Goal: Task Accomplishment & Management: Complete application form

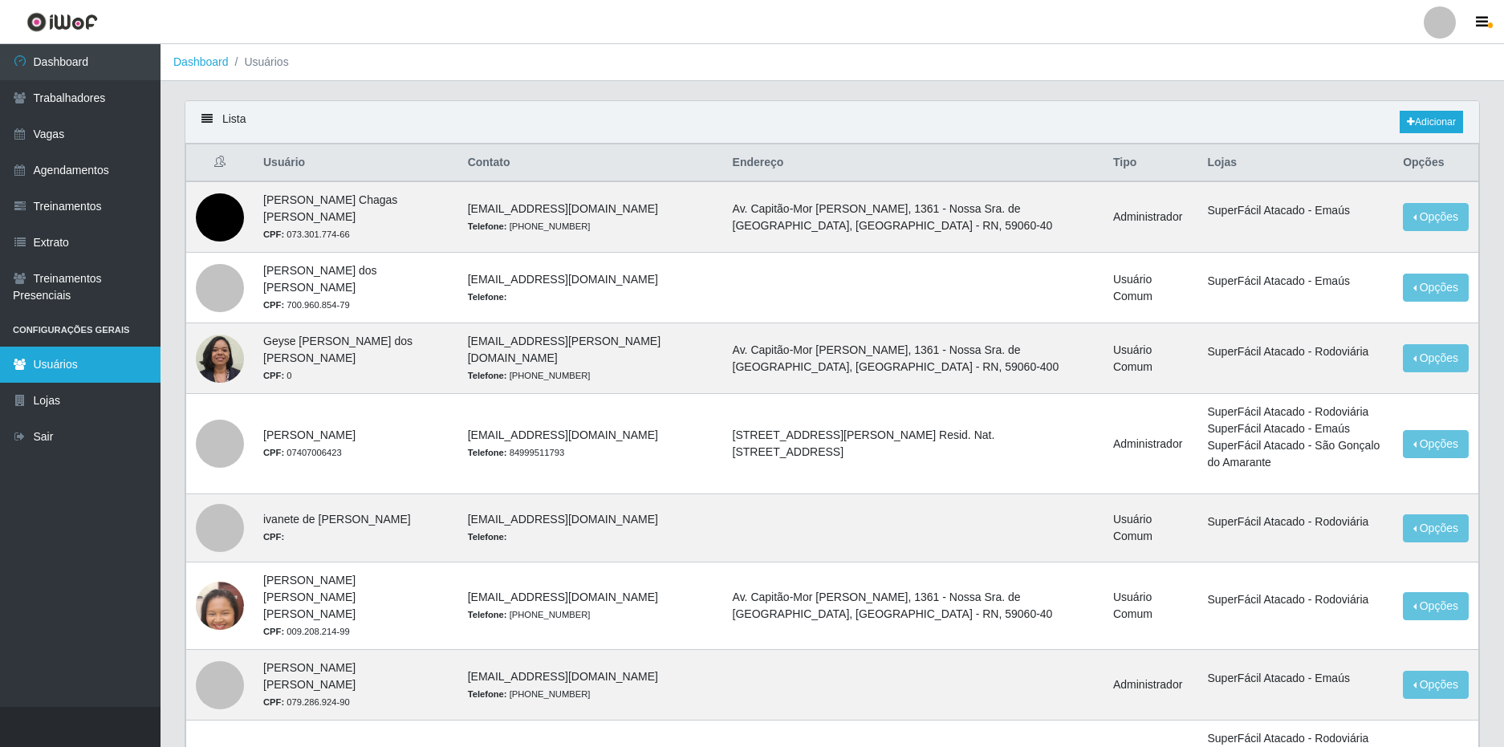
click at [85, 364] on link "Usuários" at bounding box center [80, 365] width 160 height 36
click at [1445, 26] on div at bounding box center [1439, 22] width 32 height 32
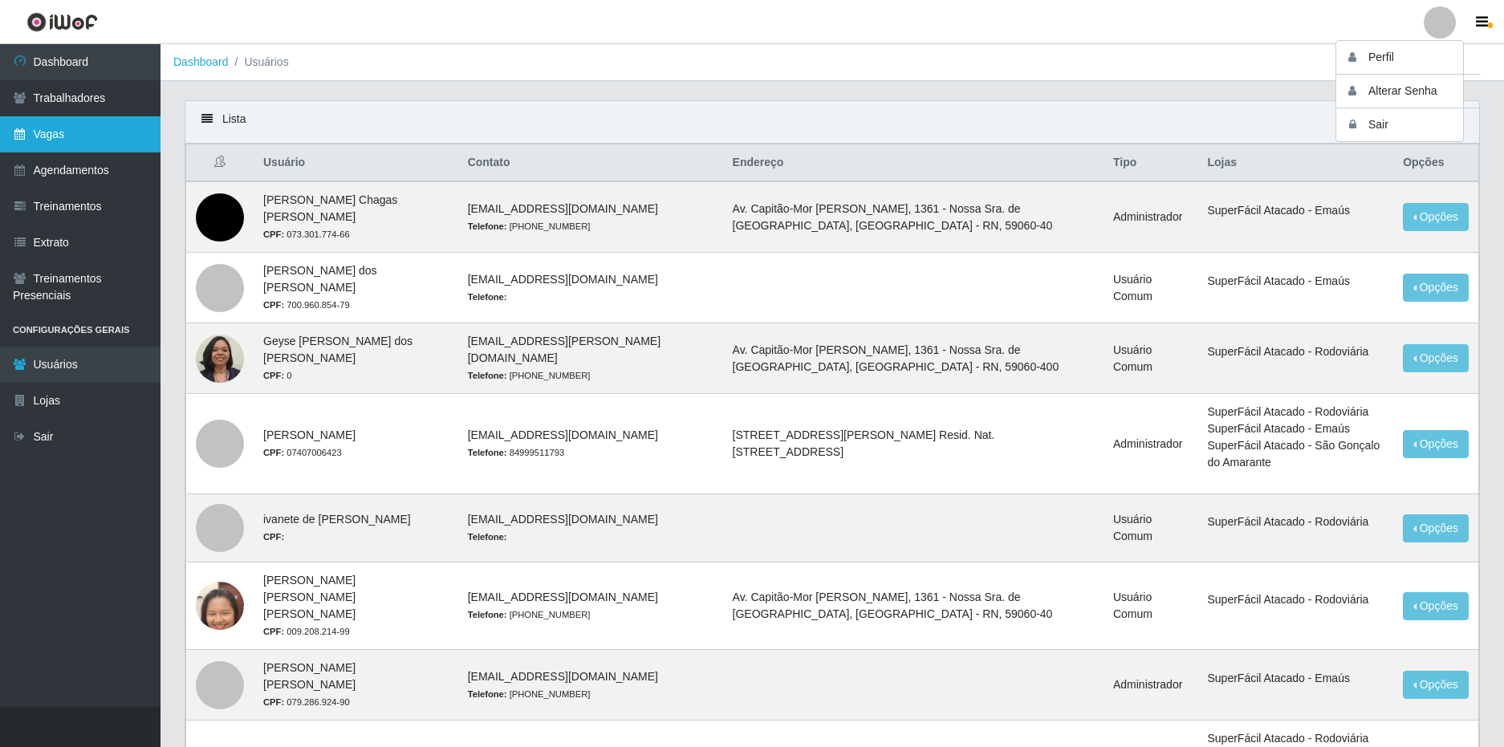
click at [78, 124] on link "Vagas" at bounding box center [80, 134] width 160 height 36
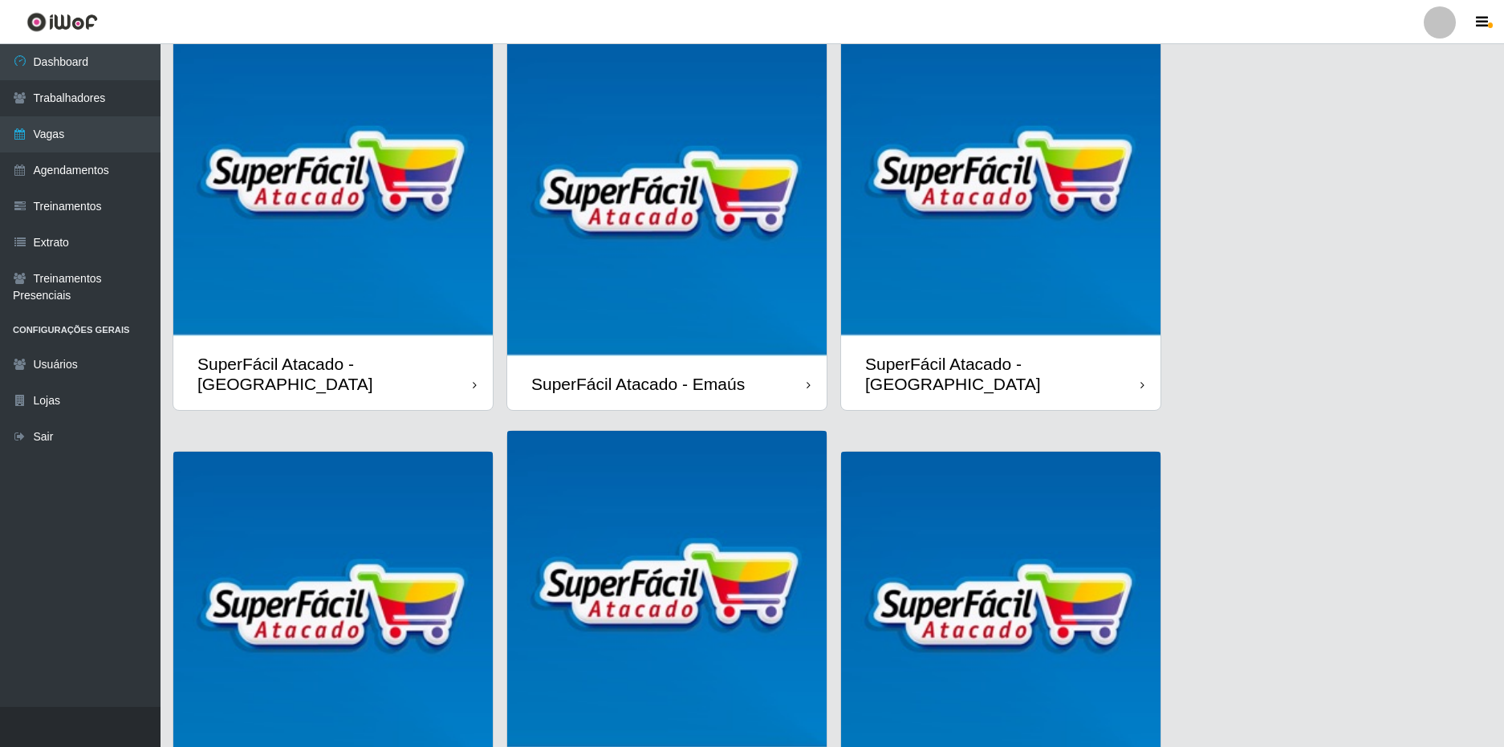
scroll to position [219, 0]
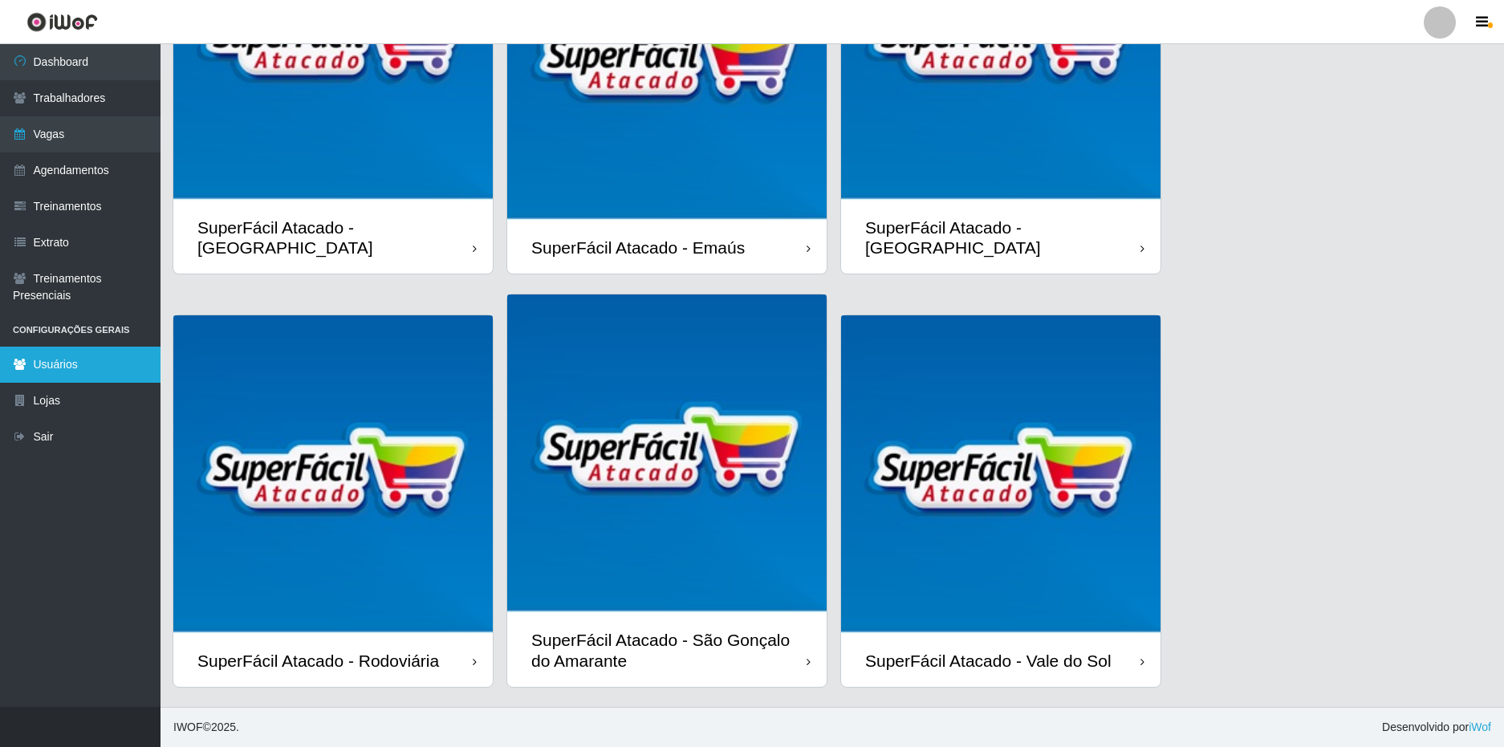
click at [99, 370] on link "Usuários" at bounding box center [80, 365] width 160 height 36
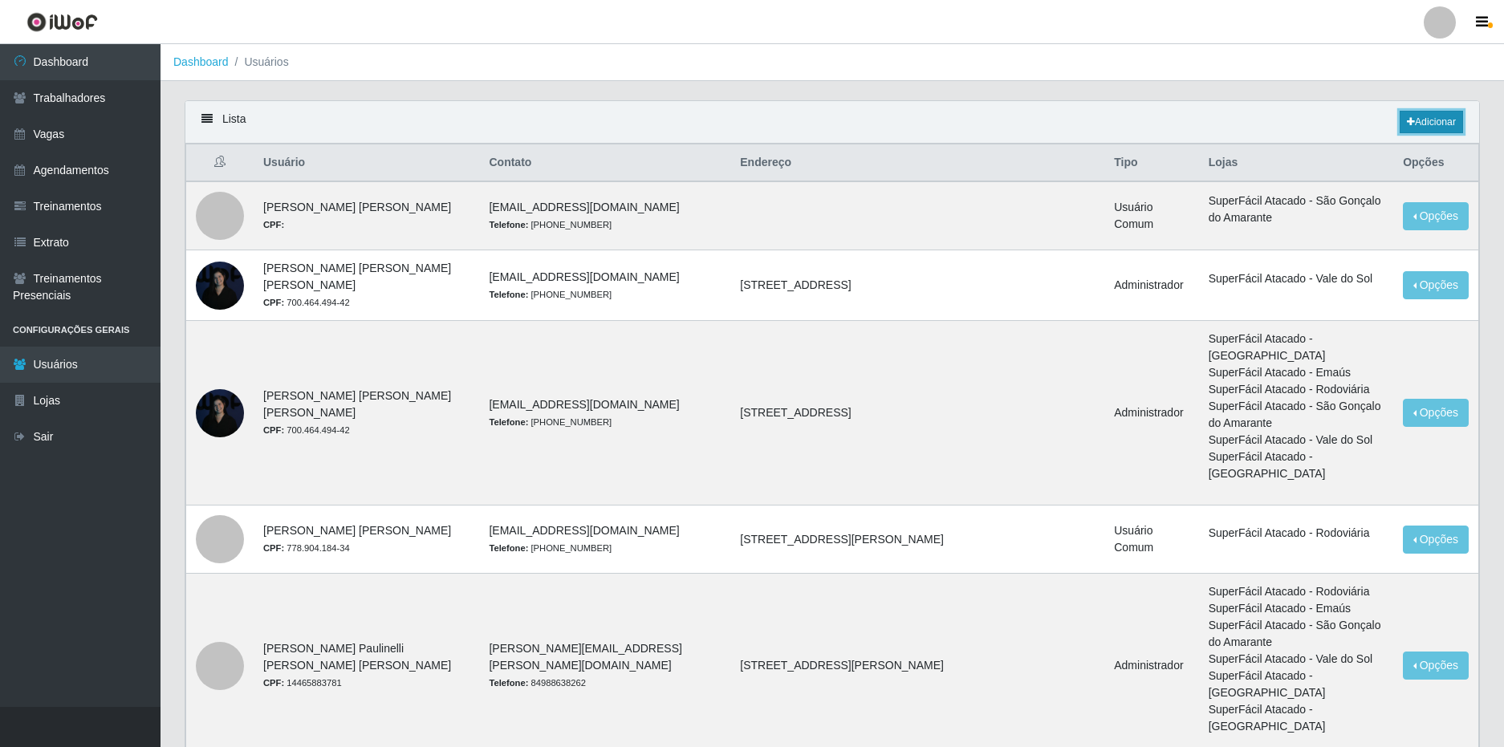
click at [1408, 119] on icon at bounding box center [1410, 122] width 8 height 10
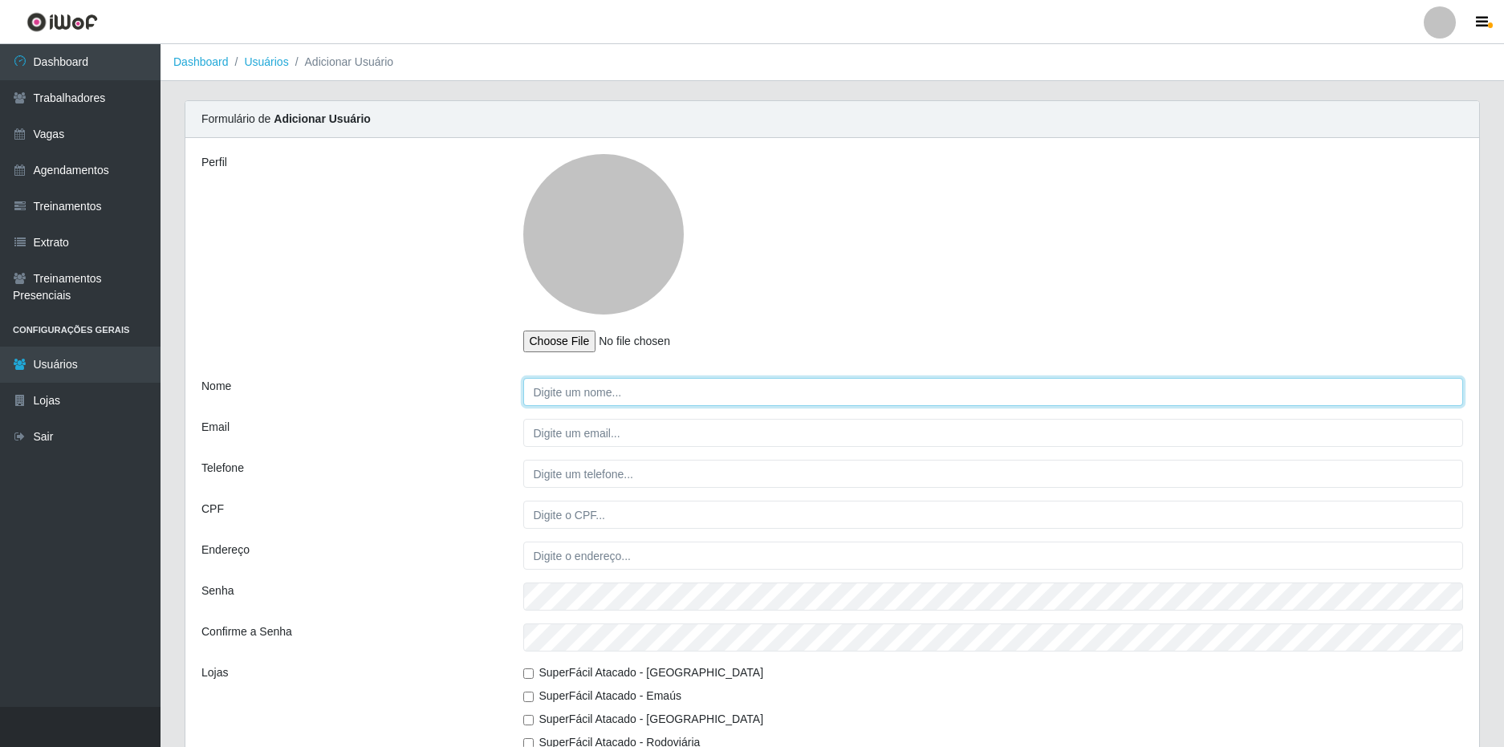
click at [616, 387] on input "Nome" at bounding box center [993, 392] width 940 height 28
type input "[PERSON_NAME]"
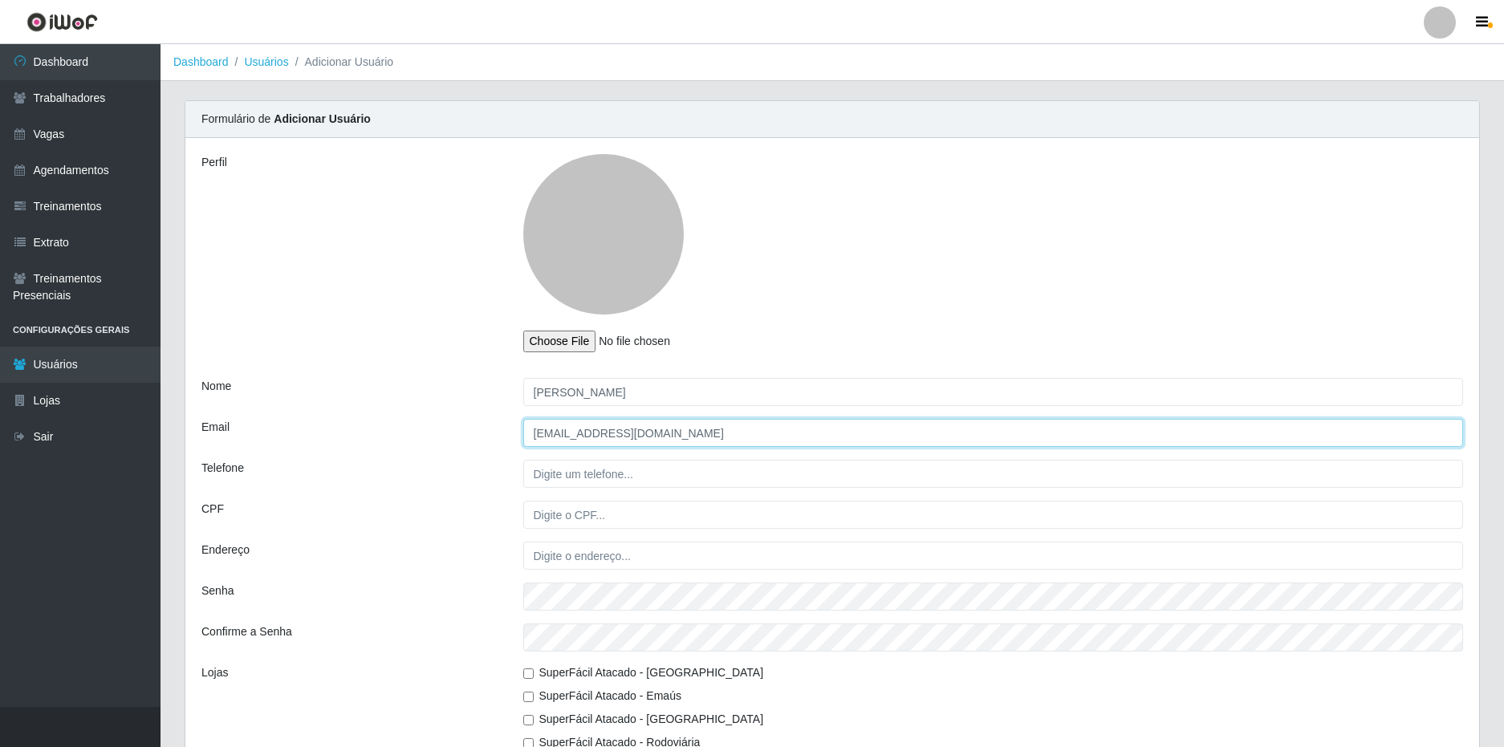
type input "[EMAIL_ADDRESS][DOMAIN_NAME]"
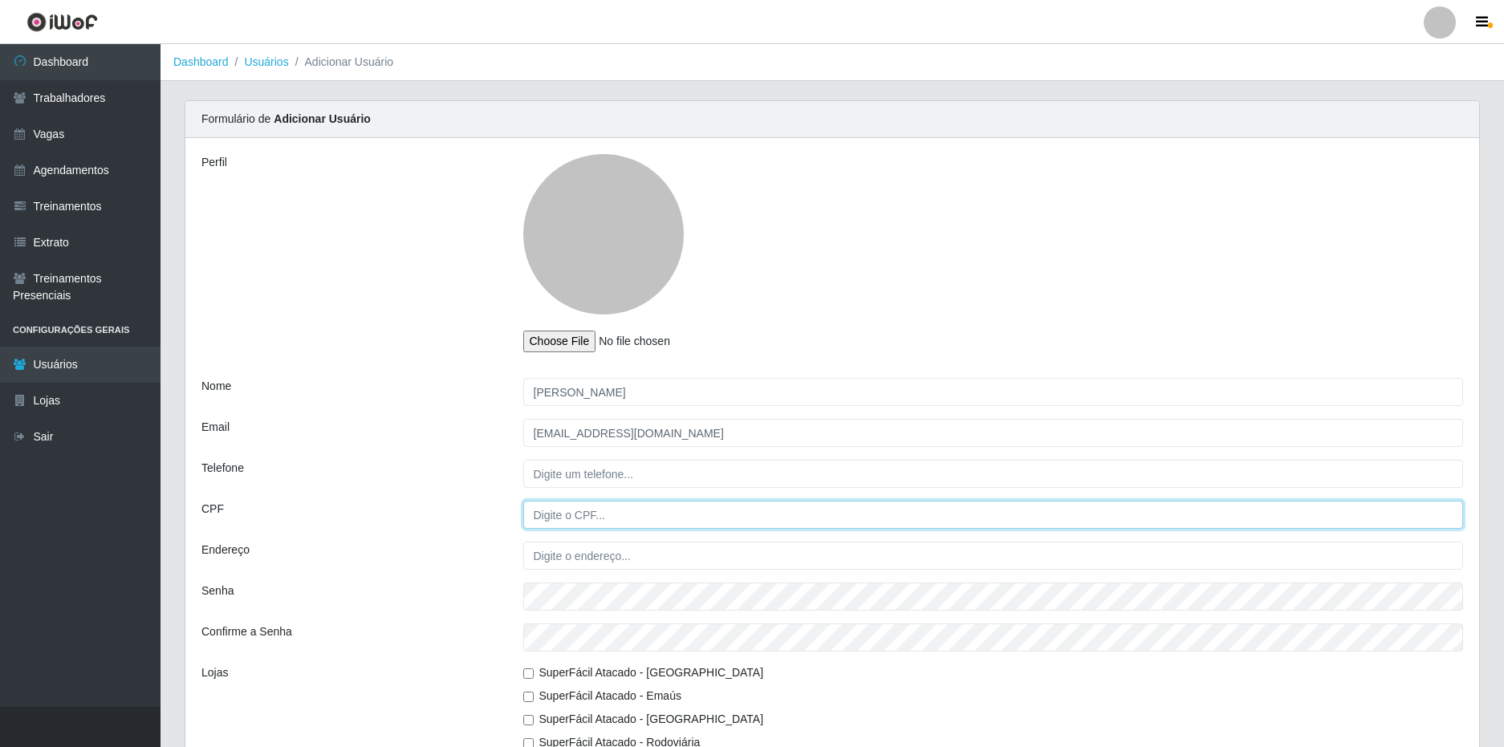
click at [561, 521] on input "CPF" at bounding box center [993, 515] width 940 height 28
type input "70061465420"
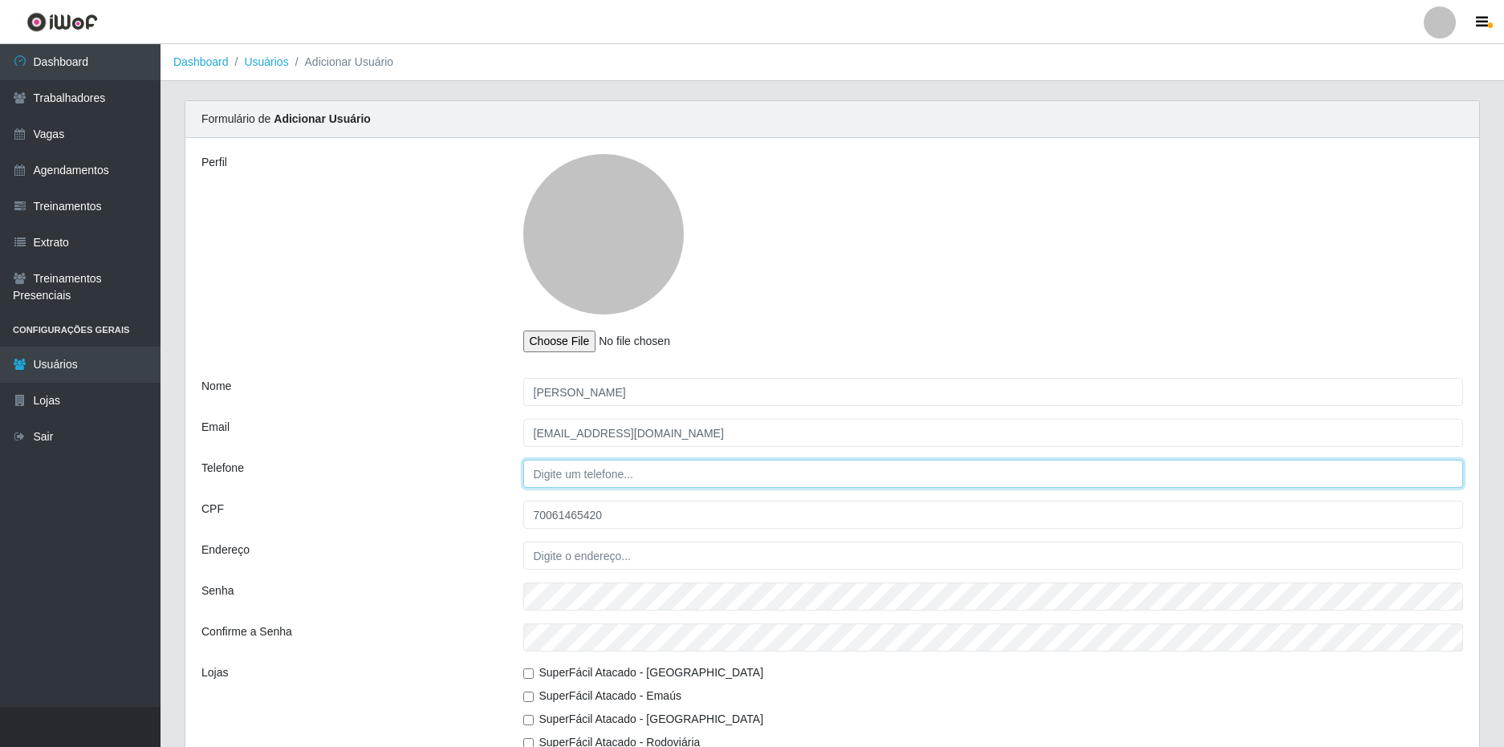
click at [581, 475] on input "Telefone" at bounding box center [993, 474] width 940 height 28
click at [585, 473] on input "Telefone" at bounding box center [993, 474] width 940 height 28
type input "84991706491"
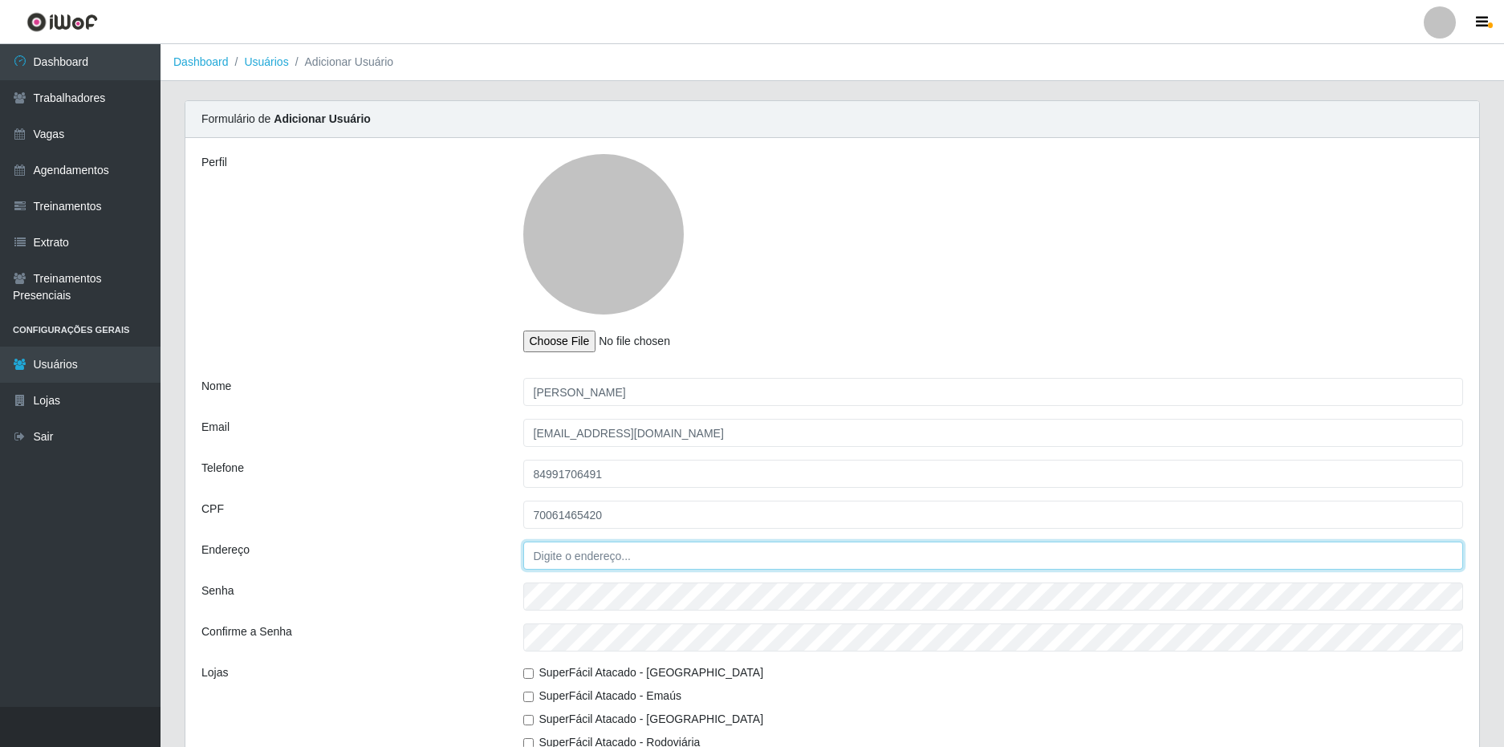
click at [596, 557] on input "Endereço" at bounding box center [993, 556] width 940 height 28
type input "[STREET_ADDRESS]"
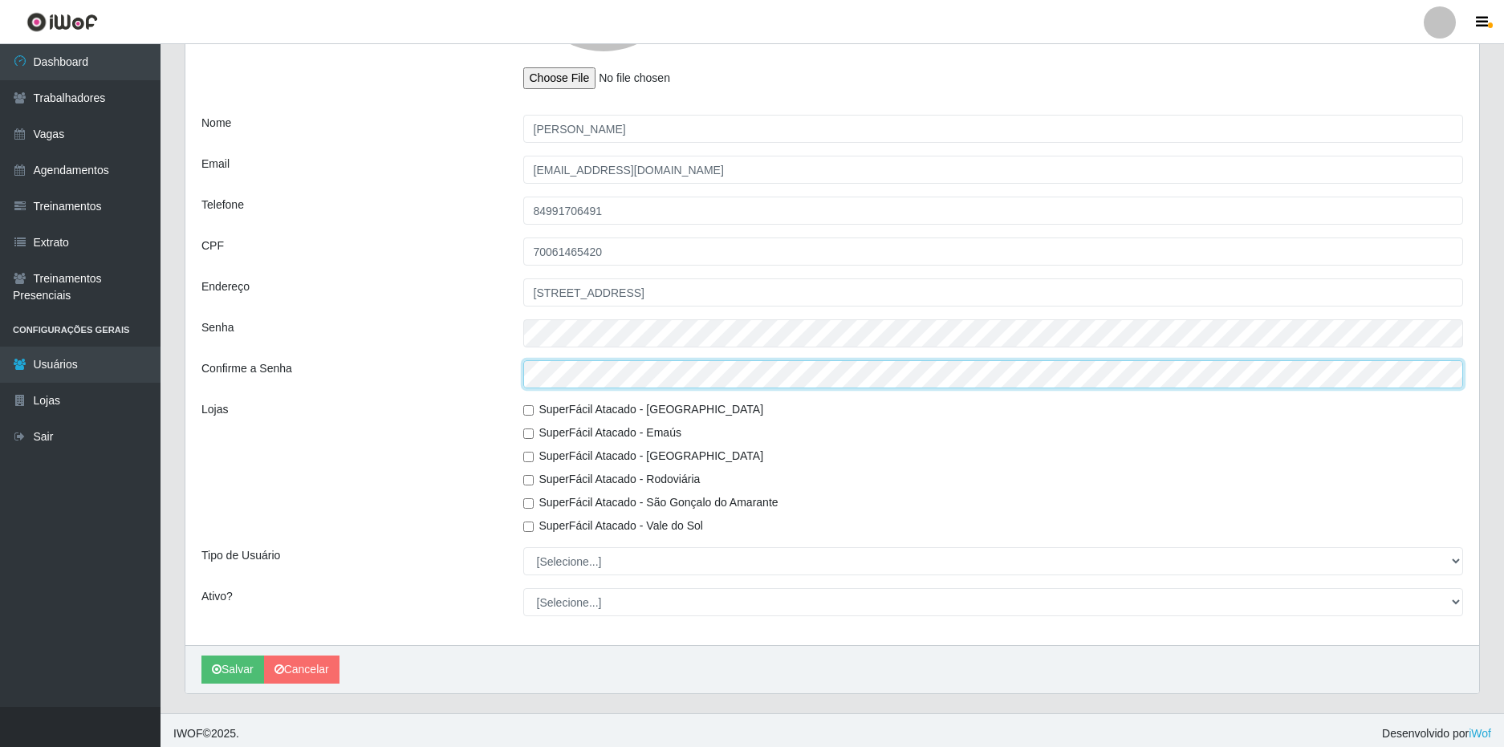
scroll to position [270, 0]
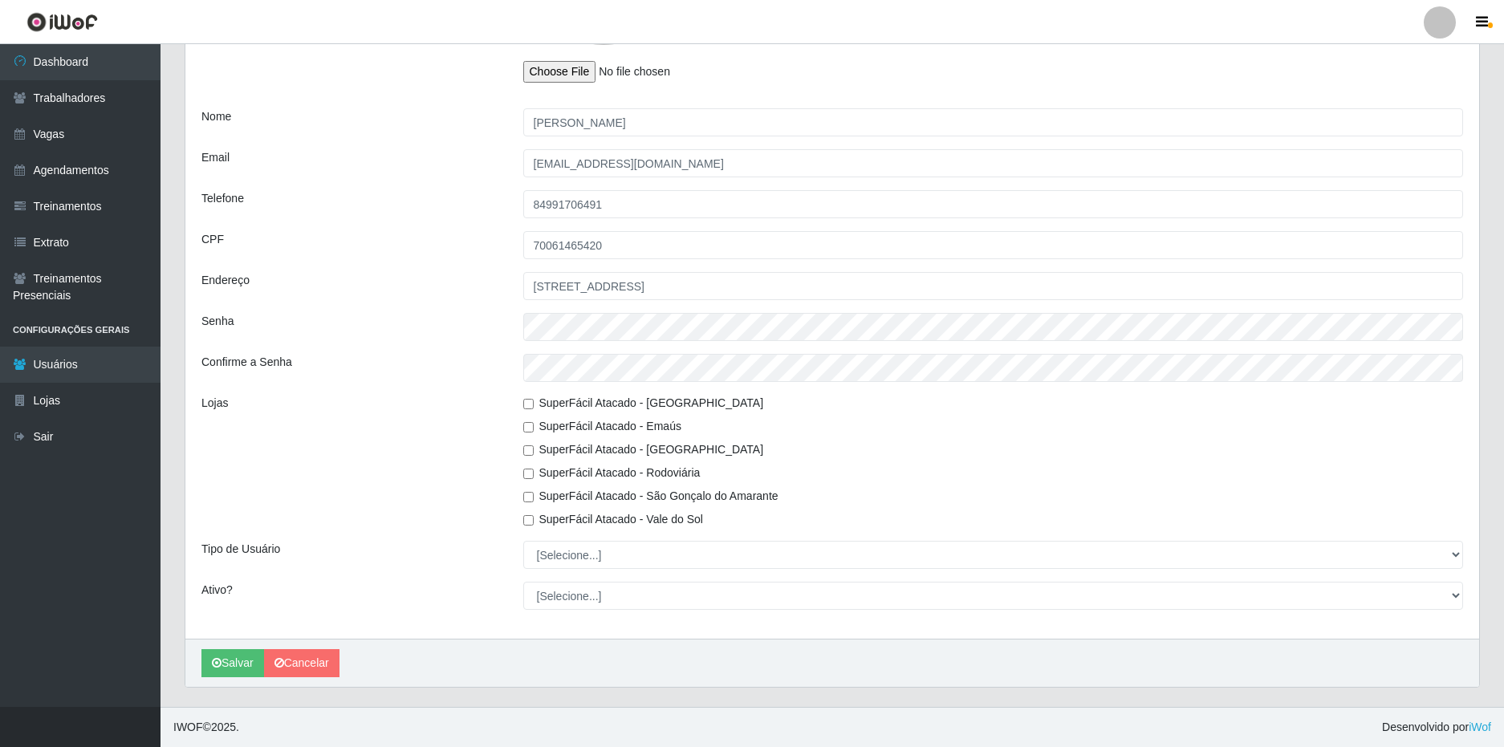
click at [527, 521] on input "SuperFácil Atacado - Vale do Sol" at bounding box center [528, 520] width 10 height 10
checkbox input "true"
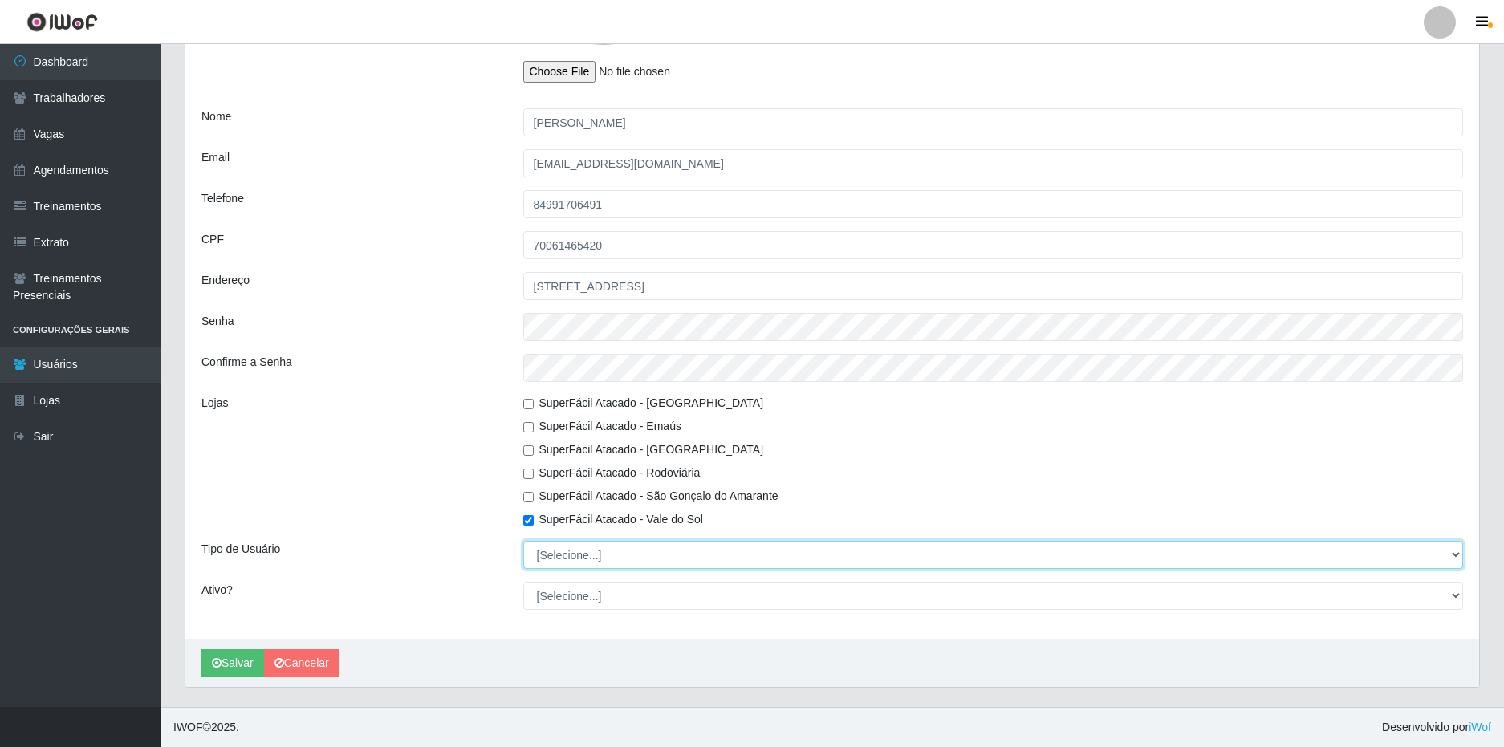
click at [582, 556] on select "[Selecione...] Administrador Usuário Comum" at bounding box center [993, 555] width 940 height 28
select select "1"
click at [523, 541] on select "[Selecione...] Administrador Usuário Comum" at bounding box center [993, 555] width 940 height 28
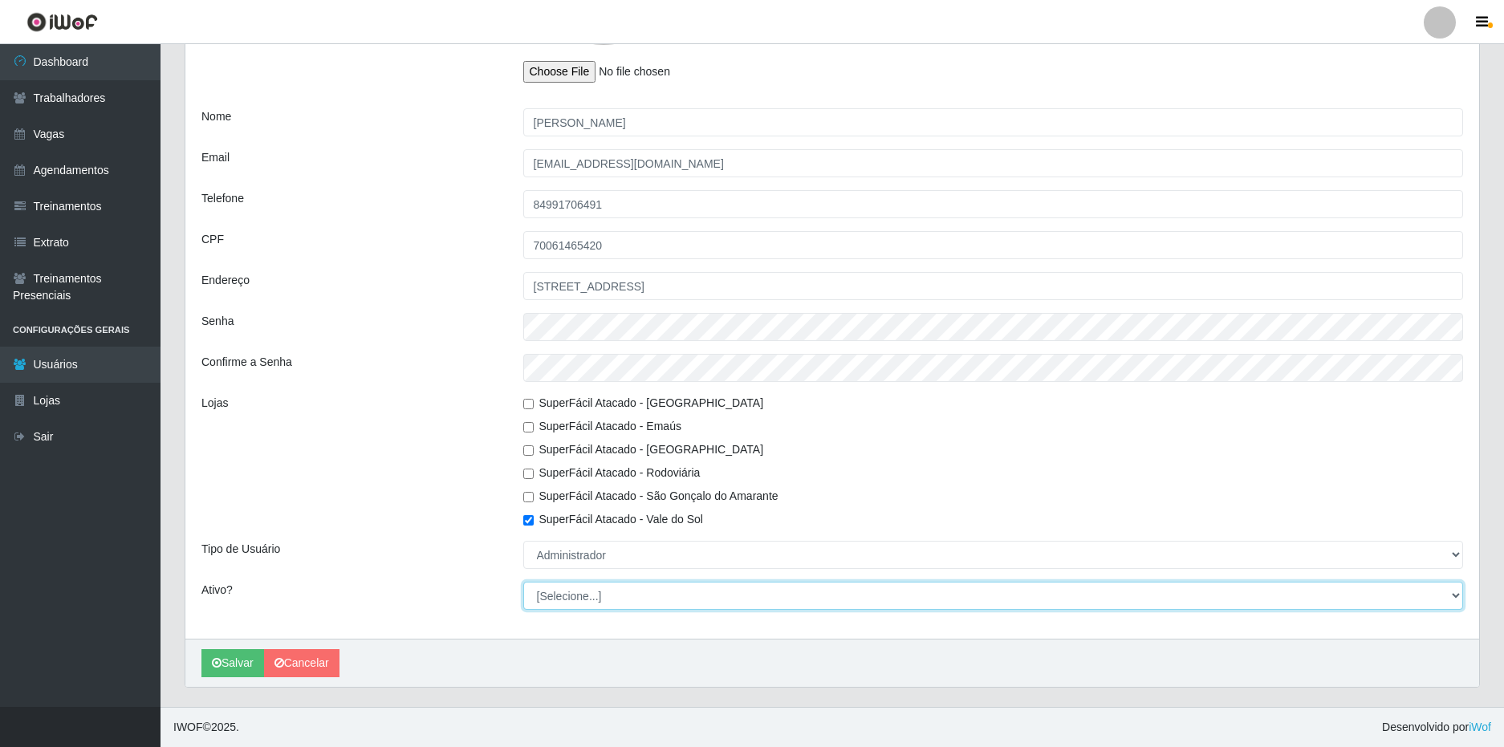
click at [589, 599] on select "[Selecione...] Não Sim" at bounding box center [993, 596] width 940 height 28
select select "1"
click at [523, 582] on select "[Selecione...] Não Sim" at bounding box center [993, 596] width 940 height 28
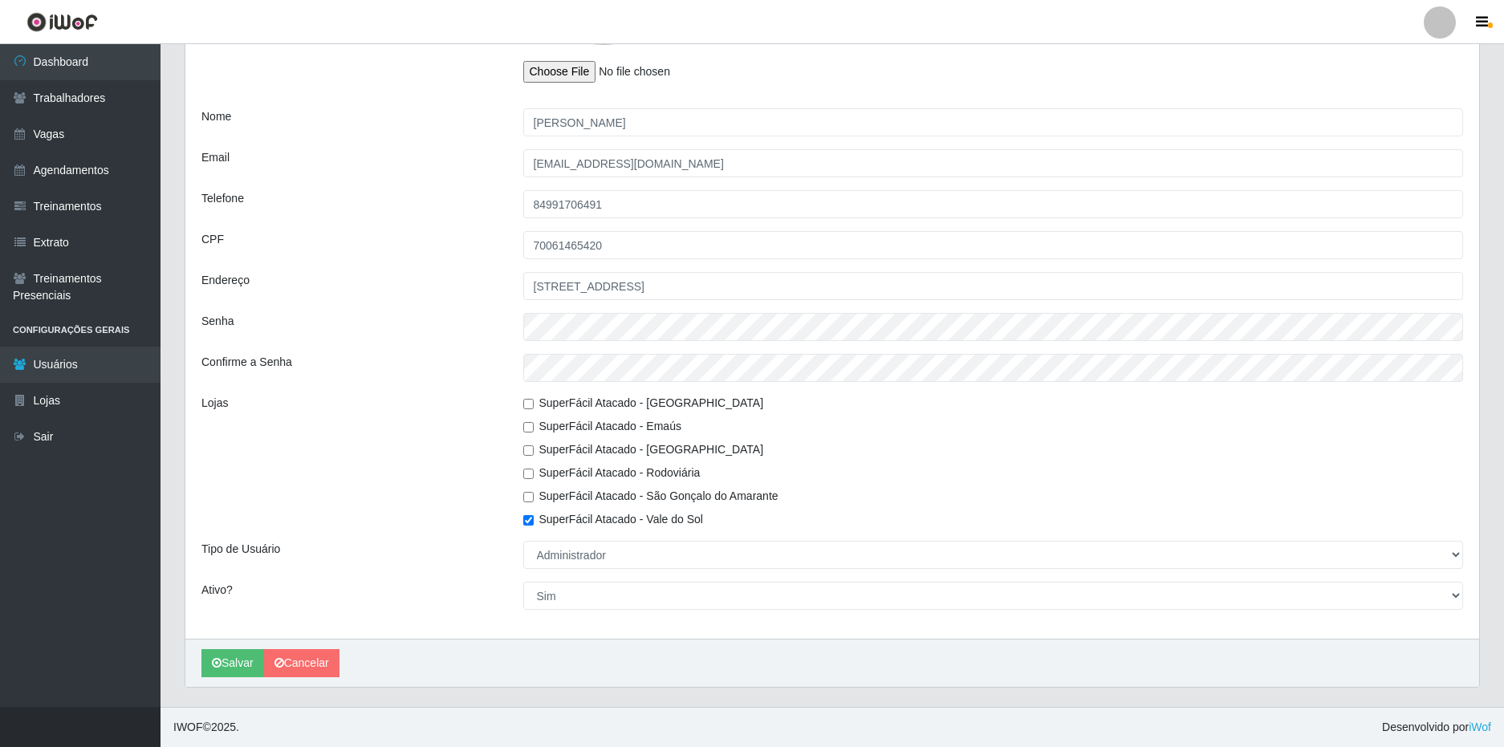
click at [476, 582] on div "Ativo?" at bounding box center [350, 596] width 322 height 28
click at [224, 666] on button "Salvar" at bounding box center [232, 663] width 63 height 28
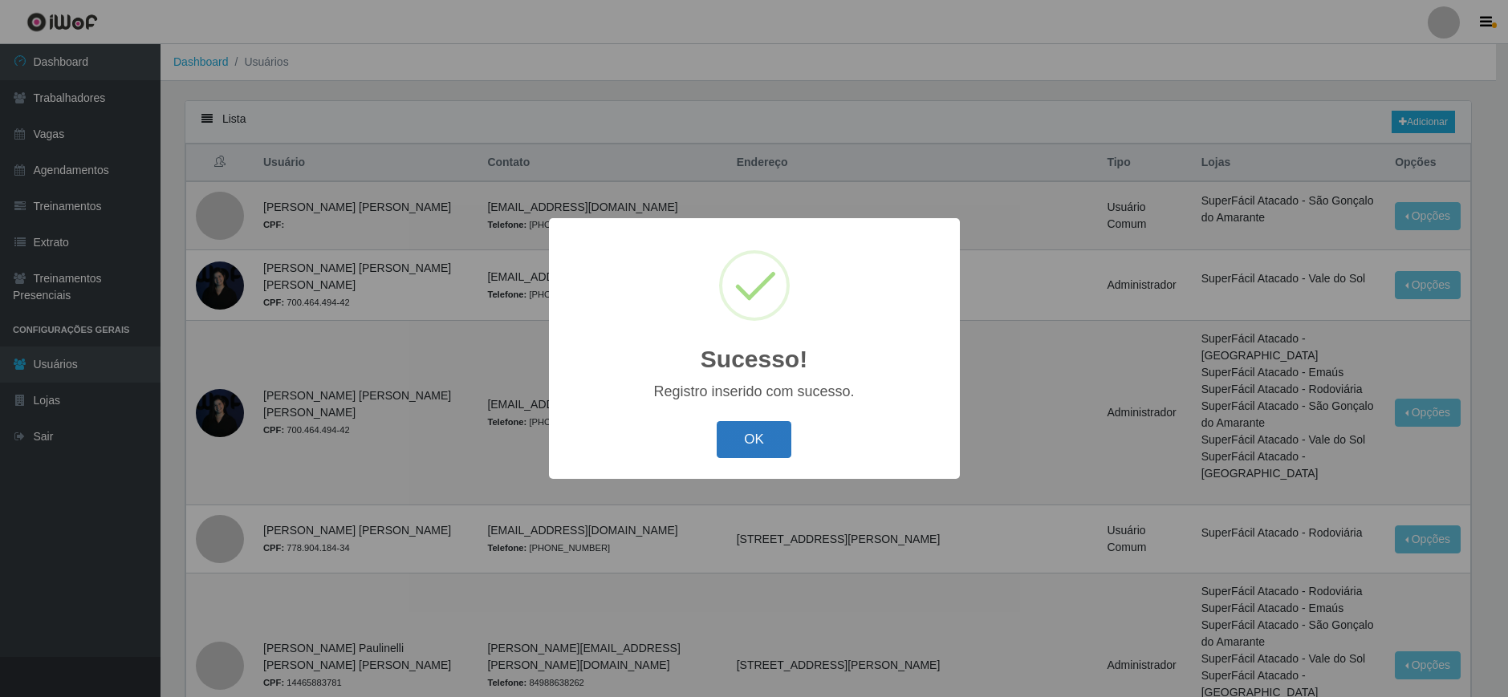
click at [770, 442] on button "OK" at bounding box center [753, 440] width 75 height 38
